Goal: Transaction & Acquisition: Purchase product/service

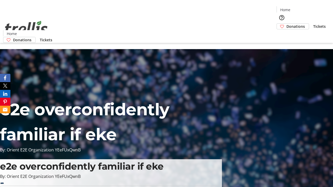
click at [286, 24] on span "Donations" at bounding box center [295, 26] width 18 height 5
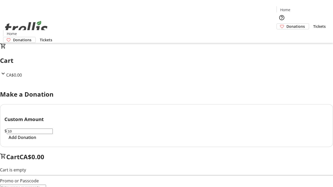
click at [36, 141] on span "Add Donation" at bounding box center [23, 137] width 28 height 6
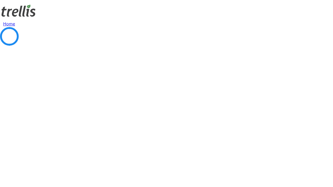
select select "CA"
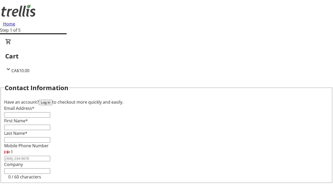
click at [52, 100] on button "Log in" at bounding box center [46, 102] width 14 height 5
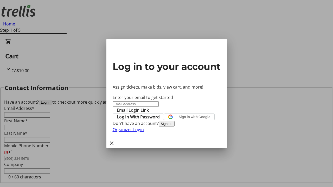
click at [160, 114] on span "Log In With Password" at bounding box center [138, 117] width 43 height 6
